Goal: Task Accomplishment & Management: Complete application form

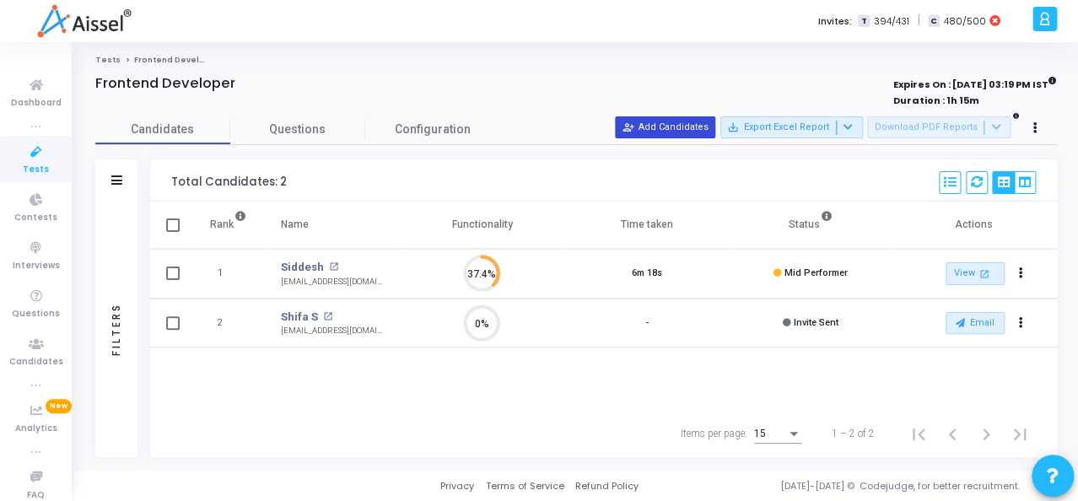
scroll to position [35, 43]
click at [634, 132] on mat-icon "person_add_alt" at bounding box center [628, 127] width 12 height 12
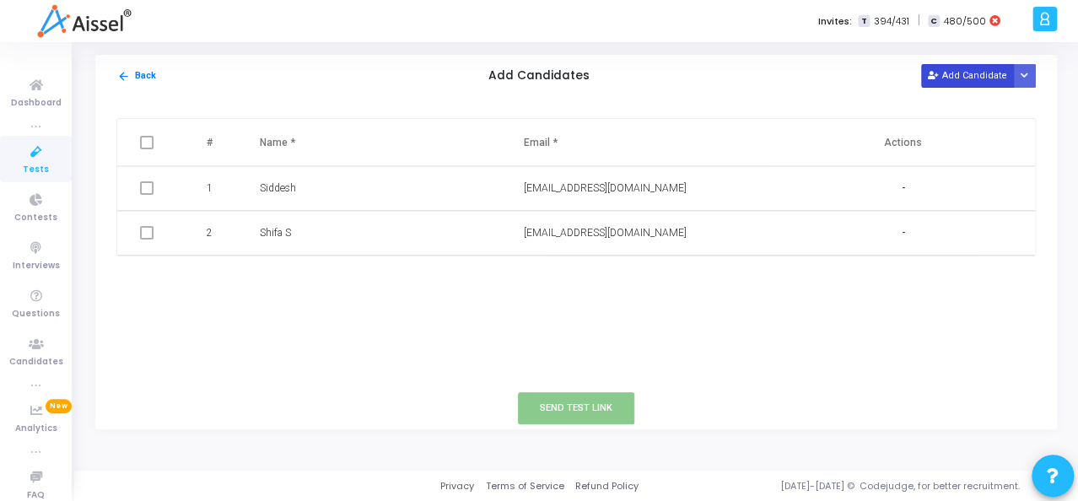
click at [942, 71] on button "Add Candidate" at bounding box center [967, 75] width 93 height 23
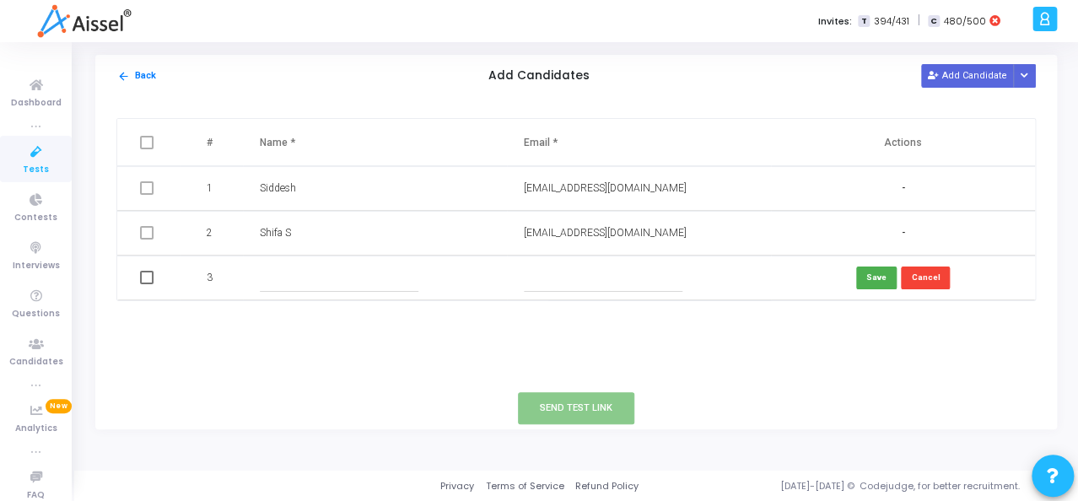
click at [296, 279] on input "text" at bounding box center [339, 278] width 159 height 28
click at [307, 275] on input "[PERSON_NAME]" at bounding box center [339, 278] width 159 height 28
type input "[PERSON_NAME]"
click at [541, 279] on input "text" at bounding box center [603, 278] width 159 height 28
paste input "[EMAIL_ADDRESS][DOMAIN_NAME]"
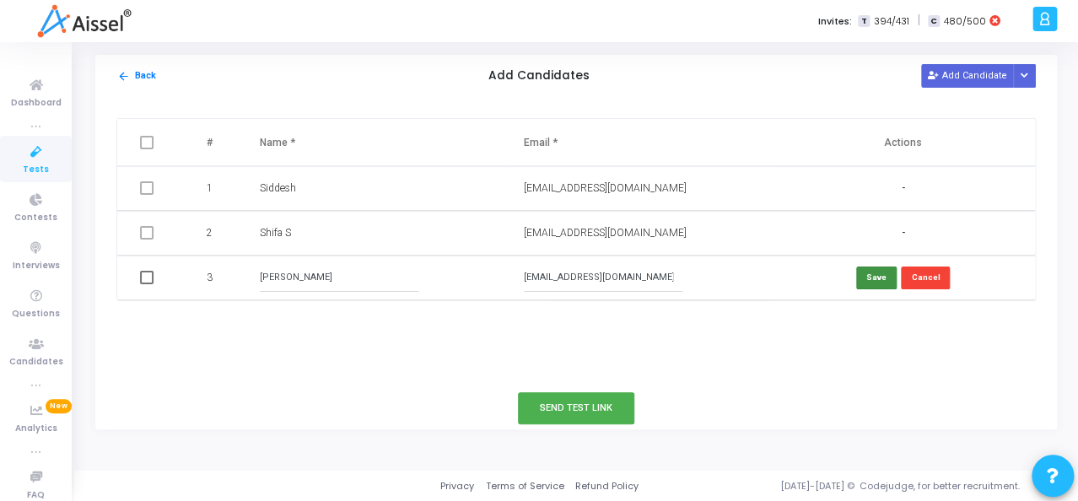
type input "[EMAIL_ADDRESS][DOMAIN_NAME]"
click at [865, 277] on button "Save" at bounding box center [876, 278] width 40 height 23
click at [148, 279] on span at bounding box center [146, 277] width 13 height 13
click at [147, 284] on input "checkbox" at bounding box center [146, 284] width 1 height 1
checkbox input "true"
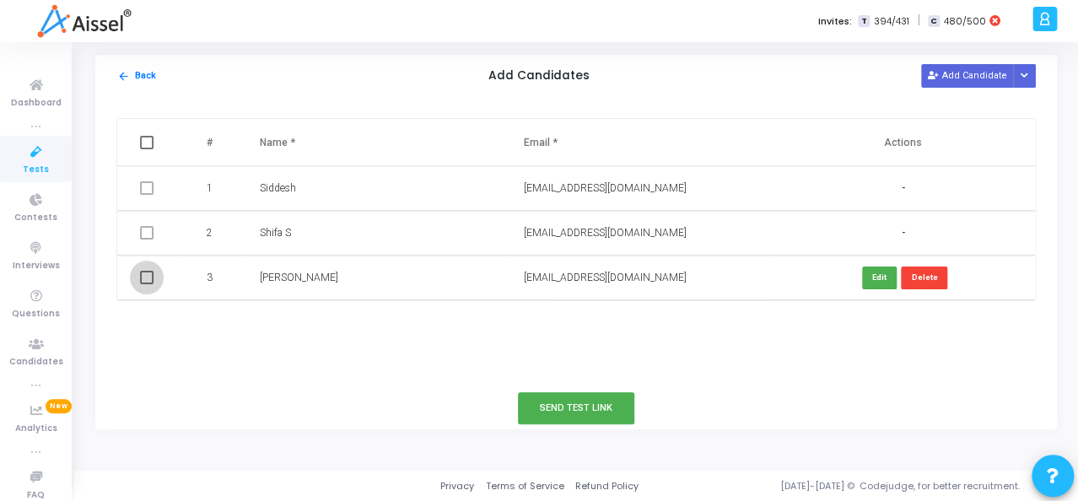
checkbox input "true"
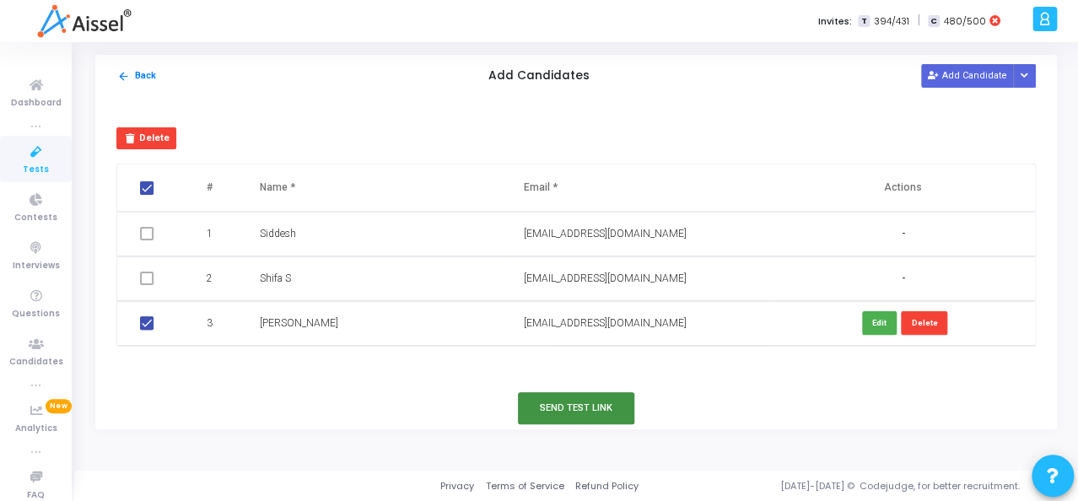
click at [555, 407] on button "Send Test Link" at bounding box center [576, 407] width 116 height 31
